Goal: Information Seeking & Learning: Learn about a topic

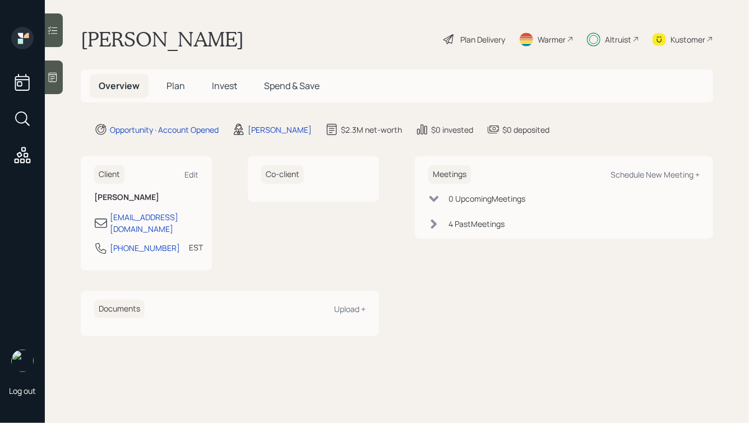
click at [184, 82] on h5 "Plan" at bounding box center [175, 86] width 36 height 24
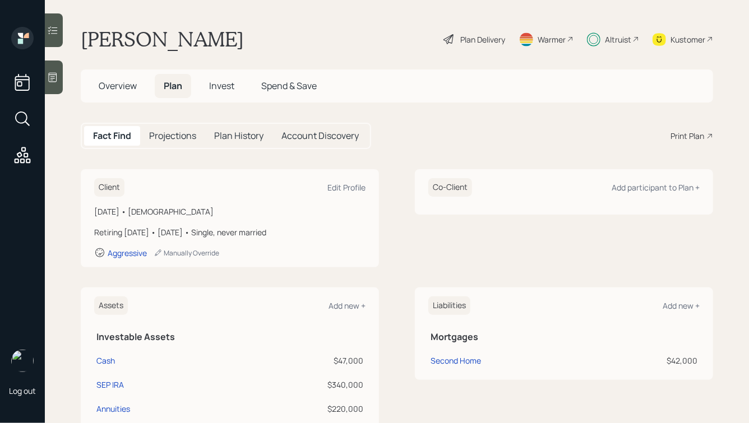
click at [212, 83] on span "Invest" at bounding box center [221, 86] width 25 height 12
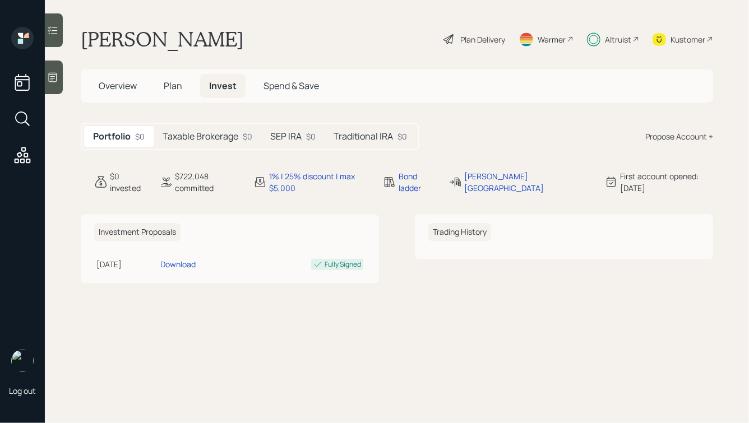
click at [213, 134] on h5 "Taxable Brokerage" at bounding box center [201, 136] width 76 height 11
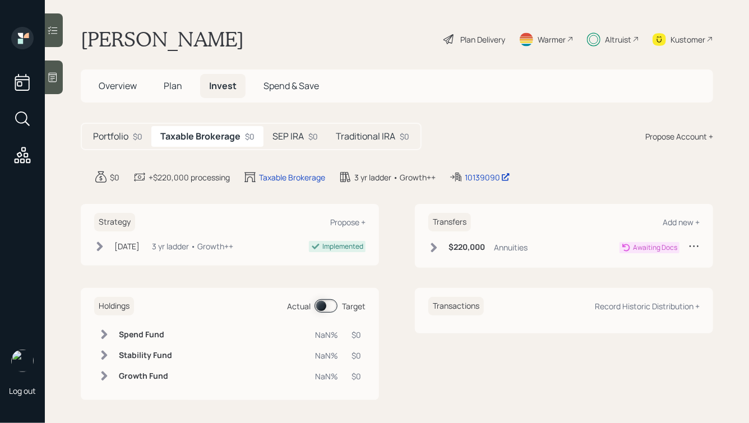
click at [284, 137] on h5 "SEP IRA" at bounding box center [287, 136] width 31 height 11
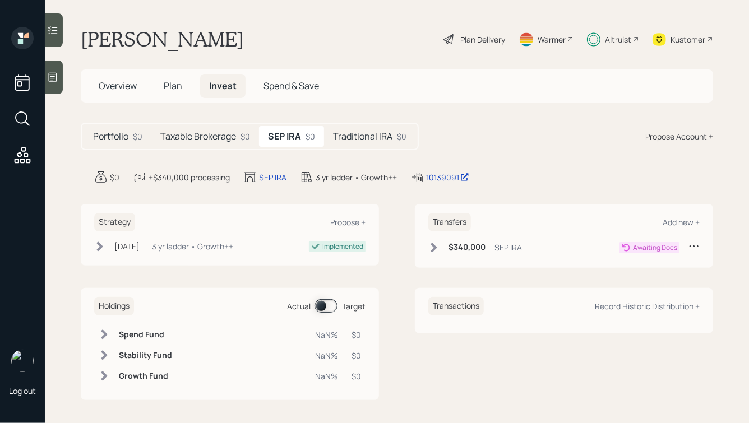
click at [211, 134] on h5 "Taxable Brokerage" at bounding box center [198, 136] width 76 height 11
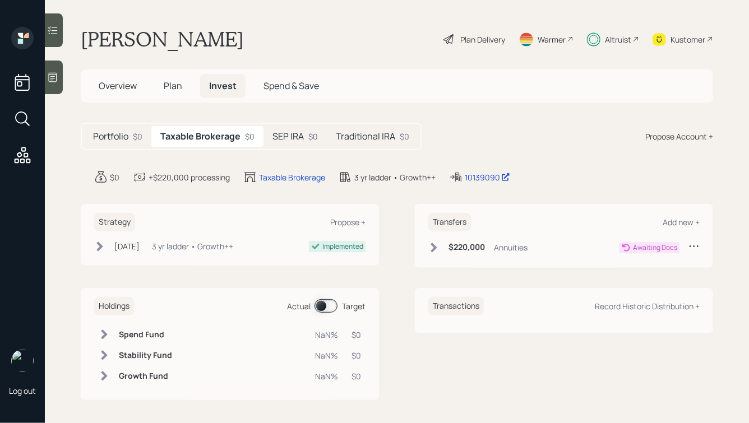
click at [432, 247] on icon at bounding box center [433, 247] width 11 height 11
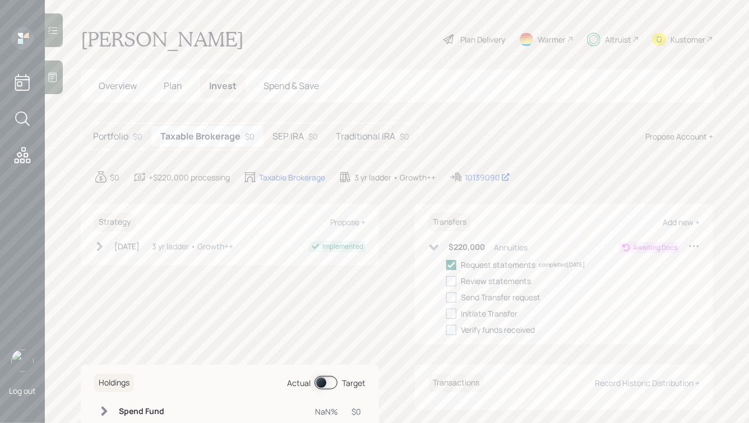
click at [313, 136] on div "$0" at bounding box center [313, 137] width 10 height 12
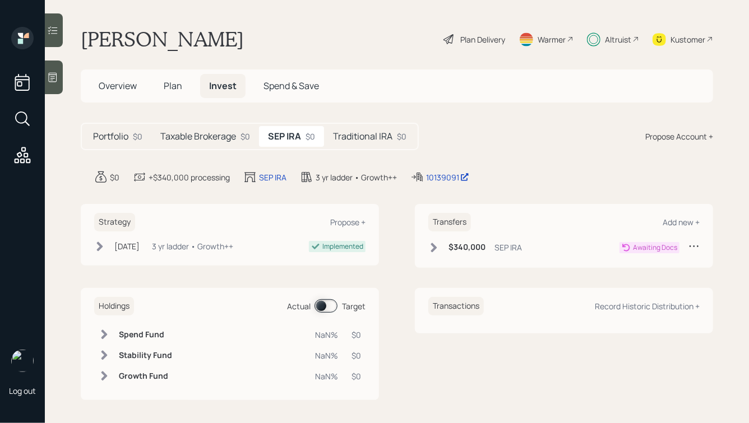
click at [368, 136] on h5 "Traditional IRA" at bounding box center [362, 136] width 59 height 11
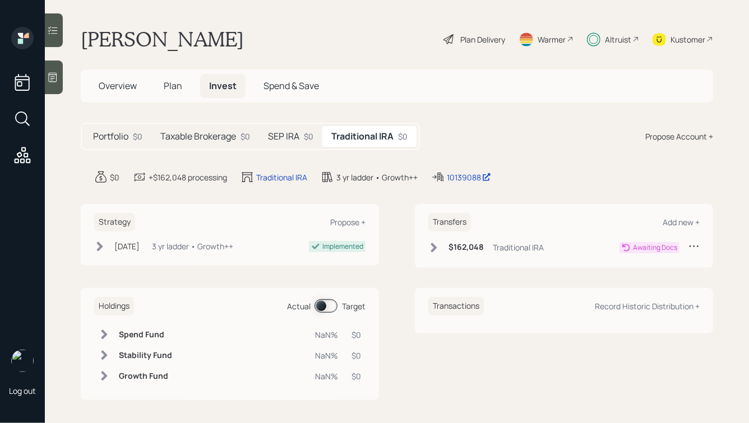
click at [437, 247] on icon at bounding box center [433, 247] width 11 height 11
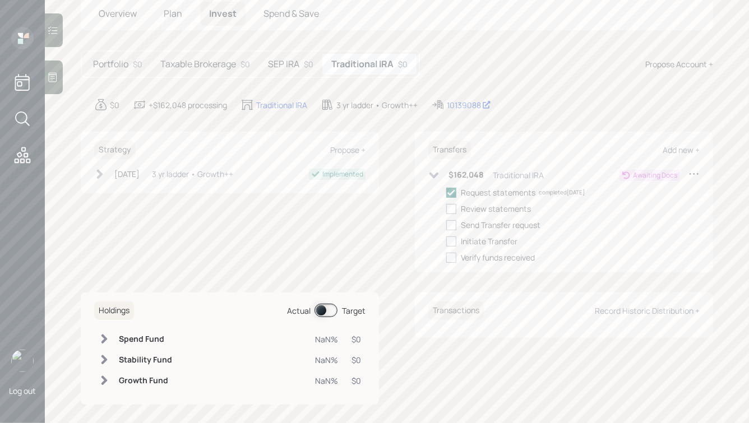
scroll to position [80, 0]
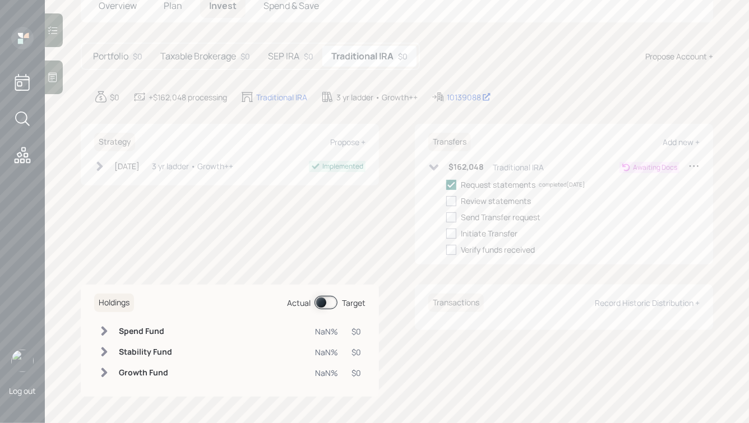
click at [279, 55] on h5 "SEP IRA" at bounding box center [283, 56] width 31 height 11
